Goal: Check status: Check status

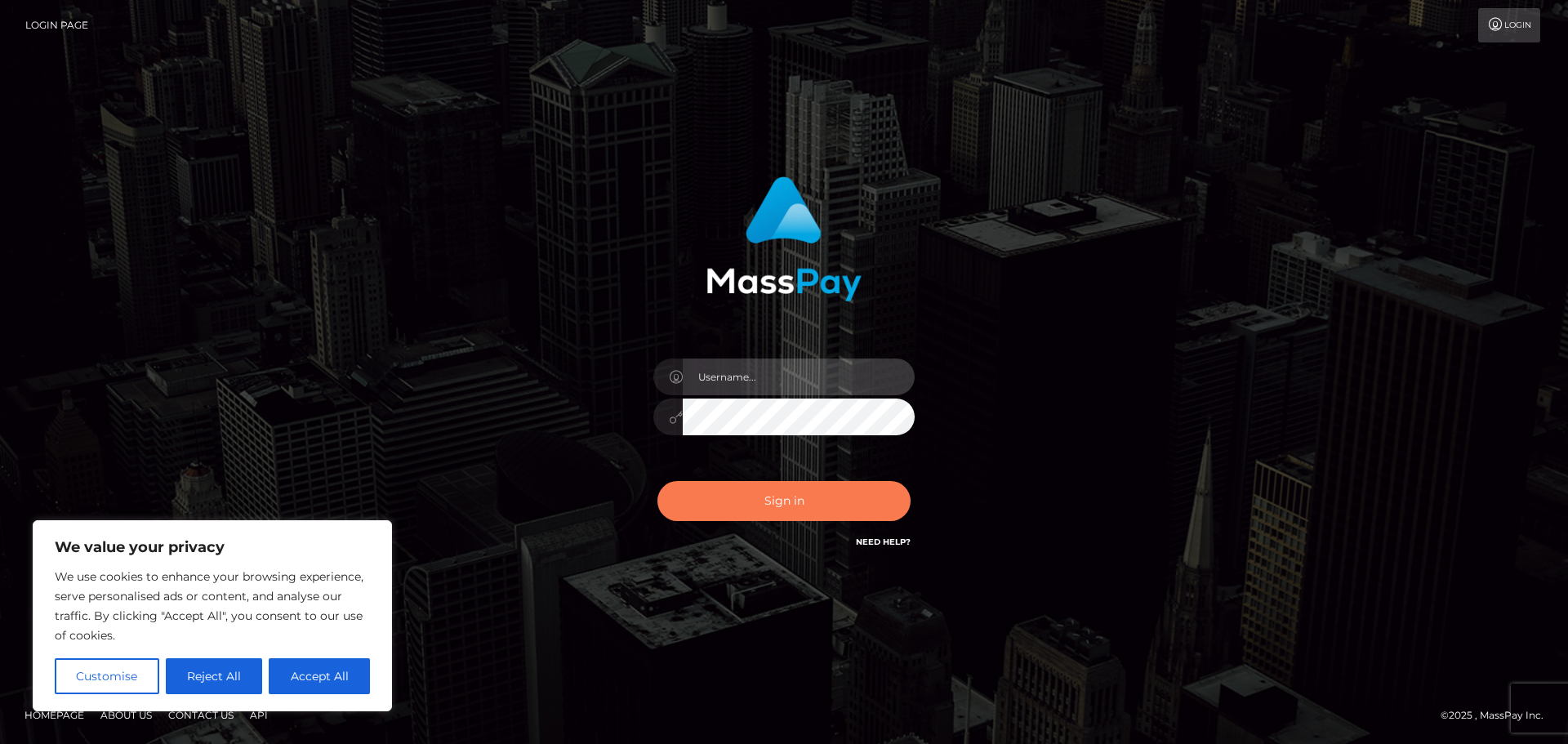
type input "Maria.vip"
click at [851, 491] on button "Sign in" at bounding box center [784, 501] width 253 height 40
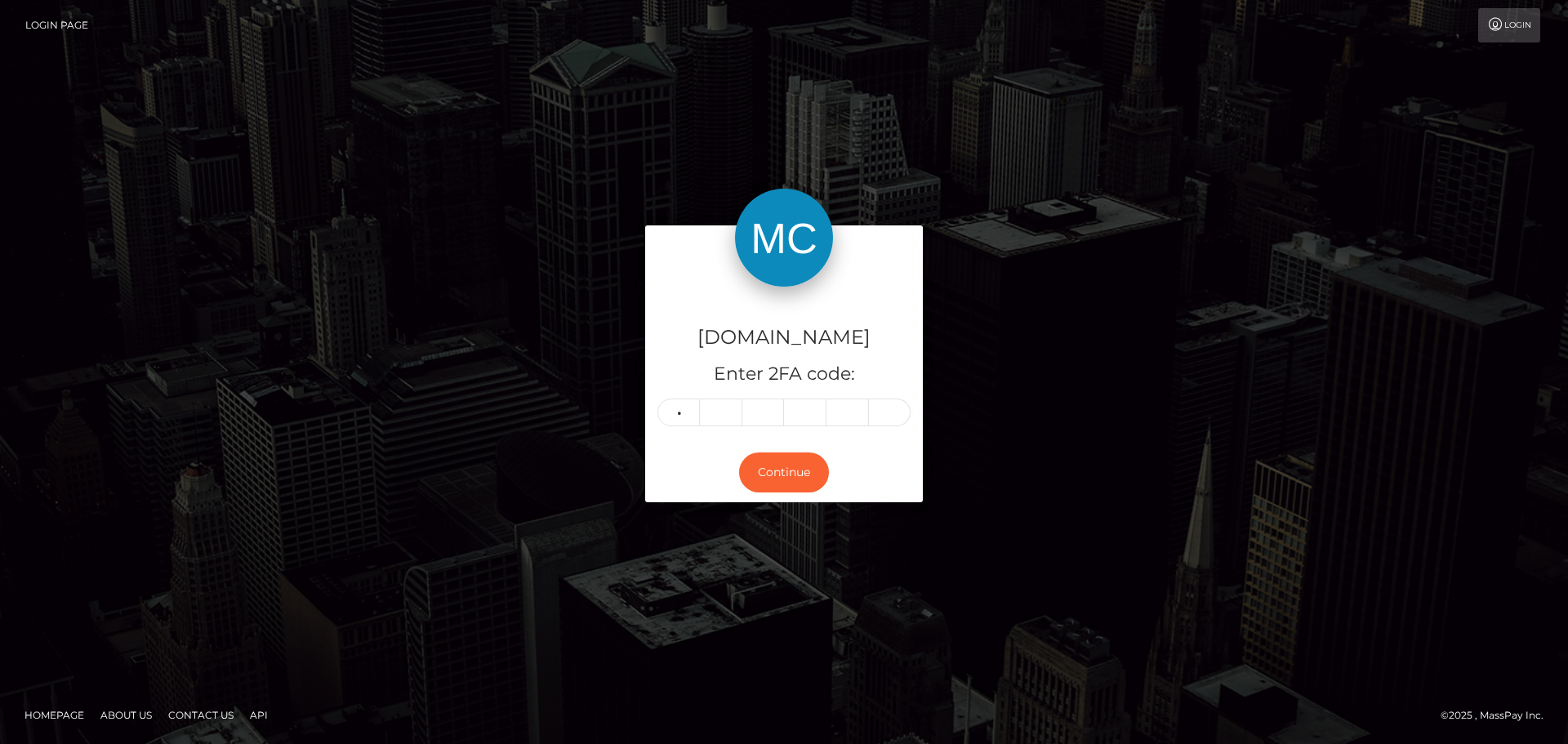
type input "2"
type input "1"
type input "2"
type input "1"
type input "0"
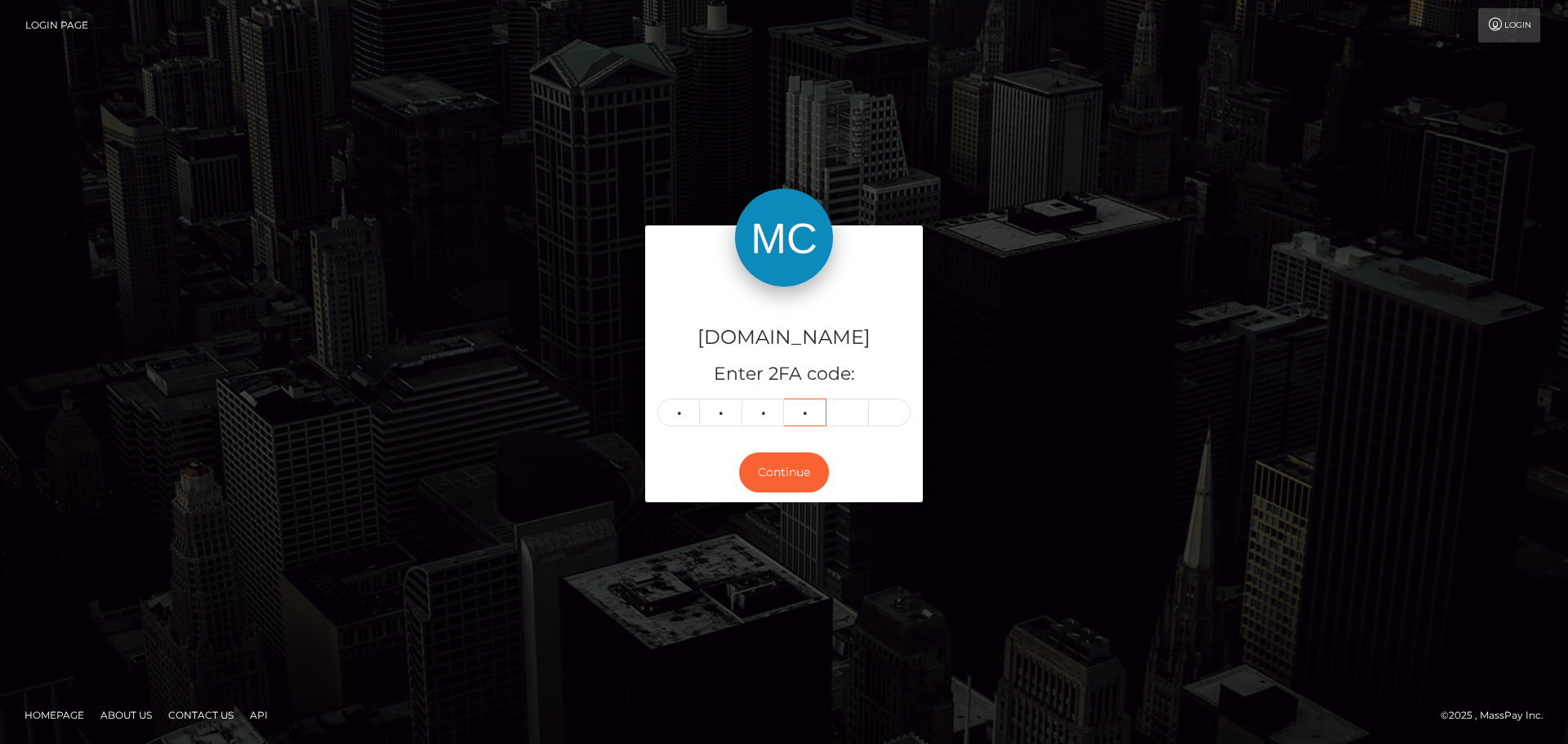
type input "8"
type input "0"
type input "6"
click at [812, 460] on button "Continue" at bounding box center [784, 472] width 89 height 40
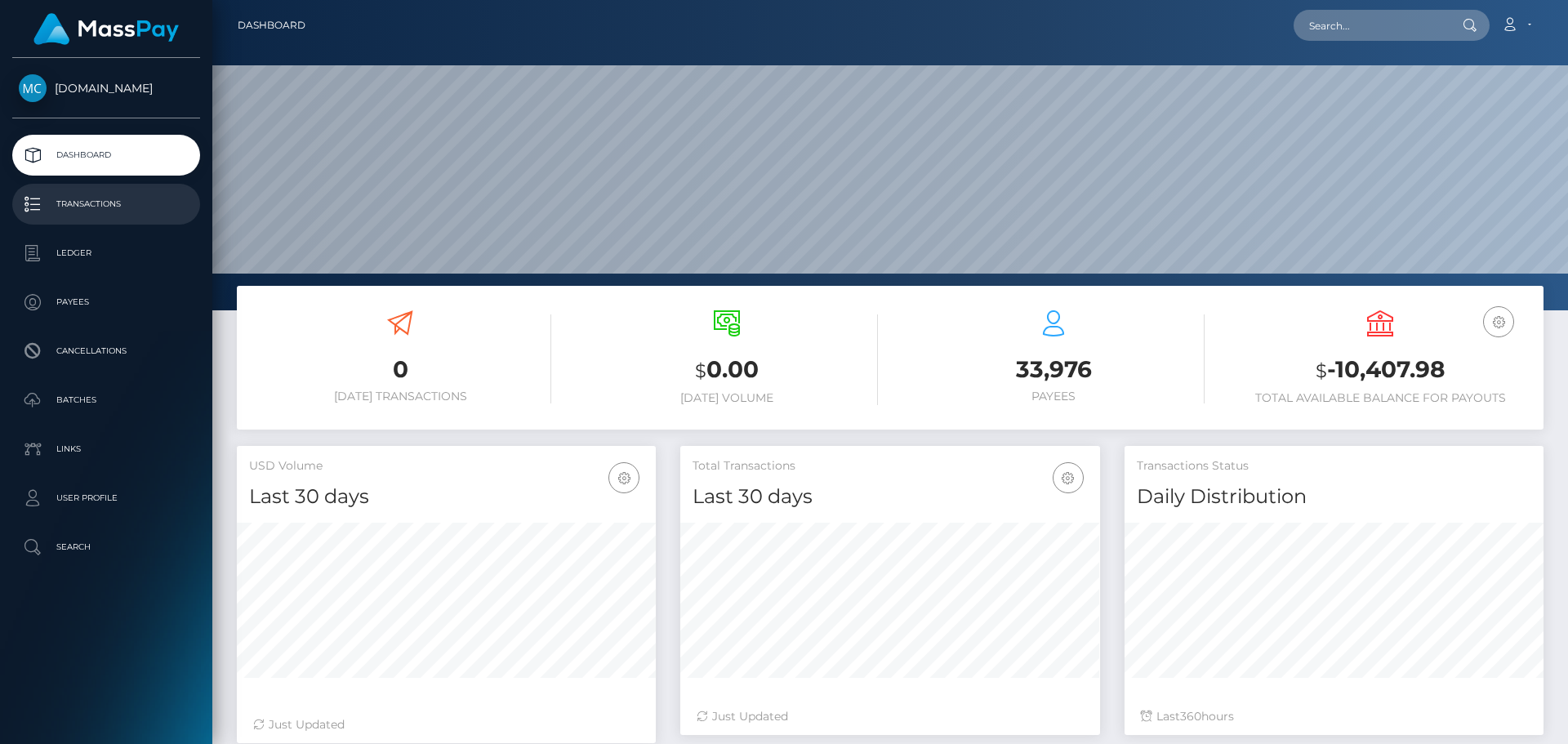
scroll to position [290, 419]
drag, startPoint x: 0, startPoint y: 0, endPoint x: 89, endPoint y: 205, distance: 223.5
click at [89, 205] on p "Transactions" at bounding box center [106, 204] width 175 height 25
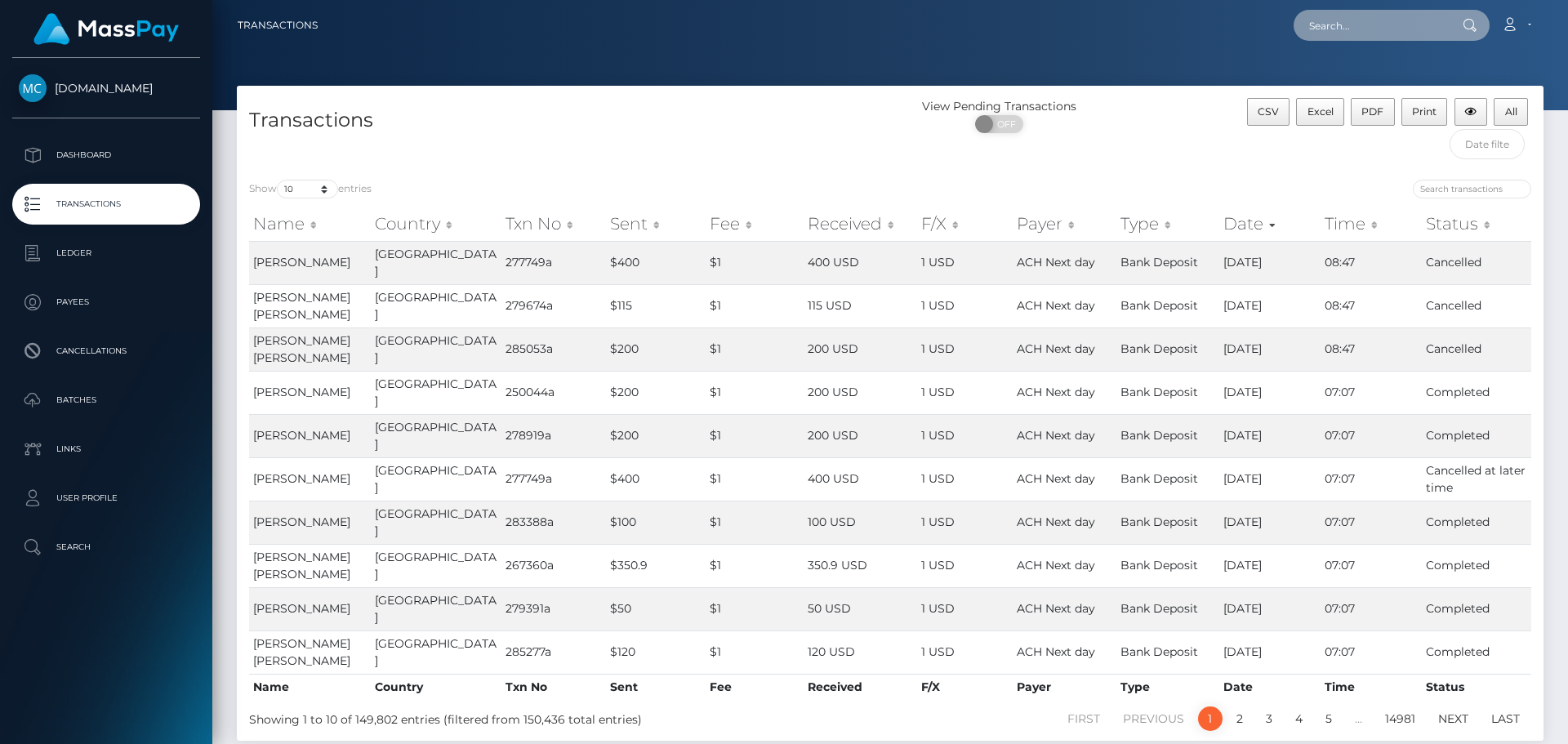
click at [1397, 28] on input "text" at bounding box center [1370, 26] width 154 height 31
paste input "3615537"
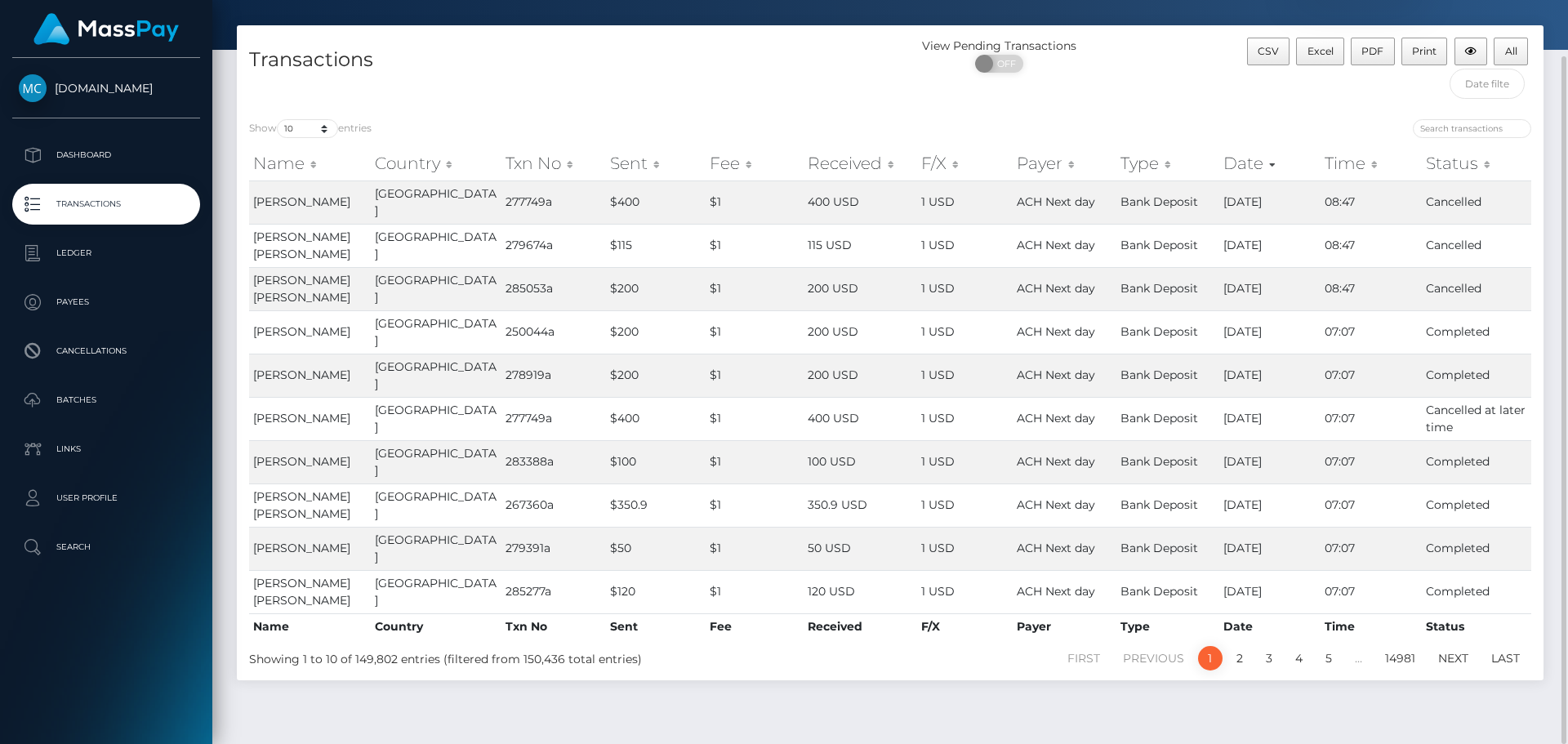
type input "3615537"
click at [324, 130] on select "10 25 50 100 250 500 1,000 3,500" at bounding box center [307, 128] width 61 height 18
select select "3500"
click at [278, 119] on select "10 25 50 100 250 500 1,000 3,500" at bounding box center [307, 128] width 61 height 18
click at [1256, 169] on th "Date" at bounding box center [1270, 162] width 101 height 32
